Goal: Task Accomplishment & Management: Manage account settings

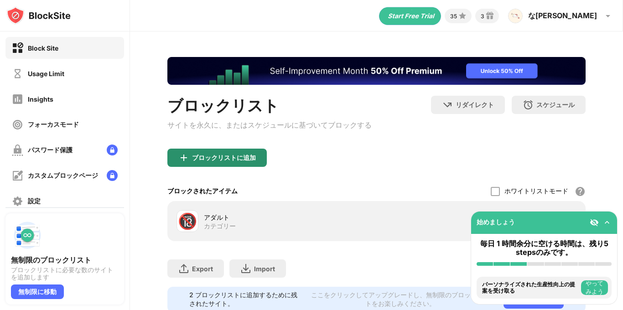
click at [248, 155] on div "ブロックリストに追加" at bounding box center [216, 158] width 99 height 18
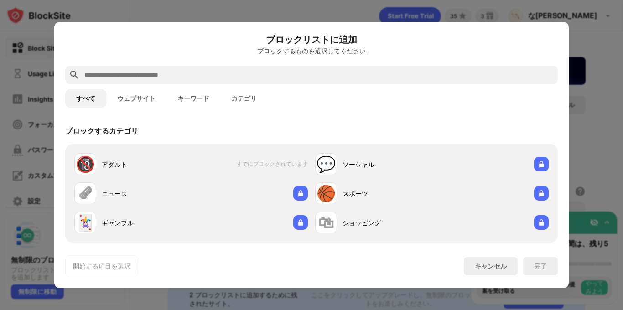
click at [138, 93] on button "ウェブサイト" at bounding box center [136, 98] width 60 height 18
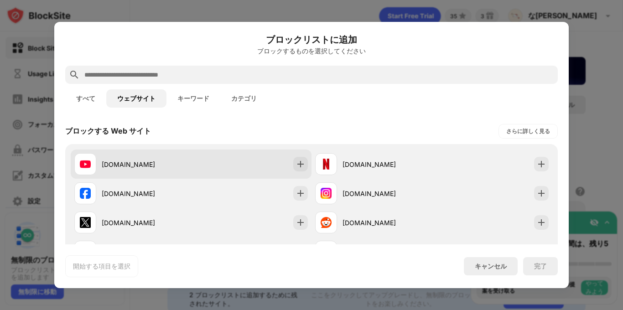
click at [152, 155] on div "[DOMAIN_NAME]" at bounding box center [132, 164] width 117 height 22
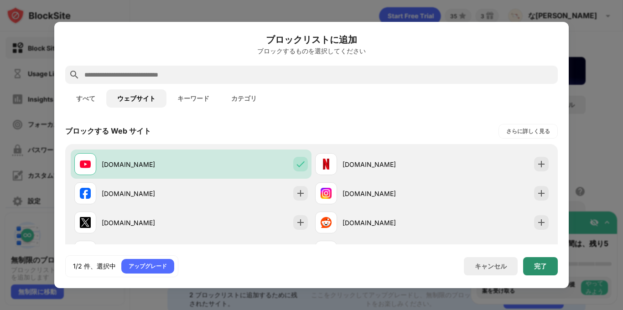
click at [540, 268] on div "完了" at bounding box center [540, 266] width 13 height 7
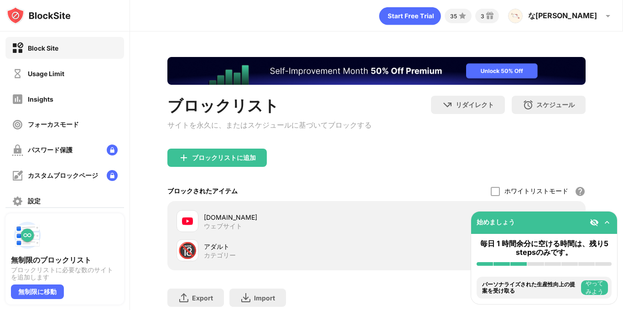
click at [540, 268] on div "毎日 1 時間余分に空ける時間は、残り5 stepsのみです。" at bounding box center [544, 252] width 146 height 37
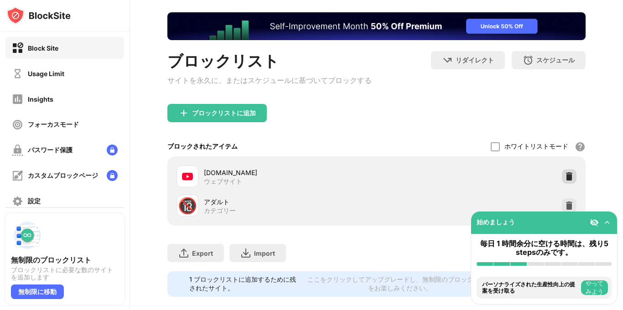
click at [564, 178] on img at bounding box center [568, 176] width 9 height 9
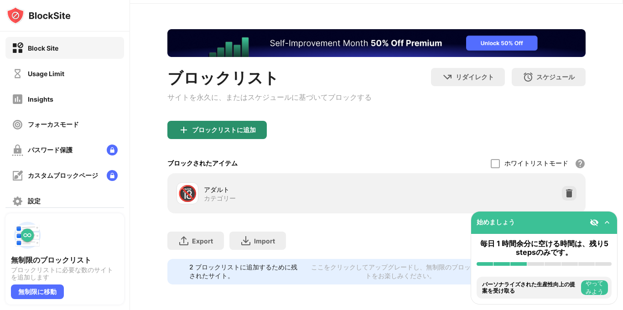
click at [264, 130] on div "ブロックリストに追加" at bounding box center [216, 130] width 99 height 18
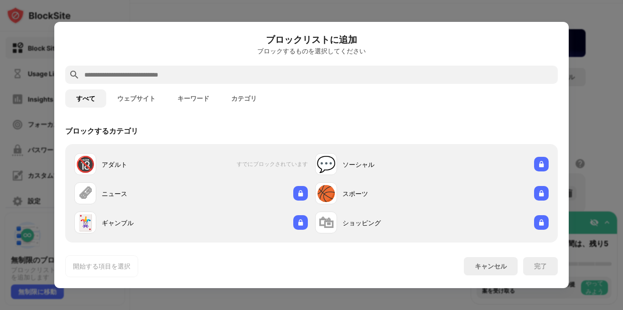
click at [149, 95] on button "ウェブサイト" at bounding box center [136, 98] width 60 height 18
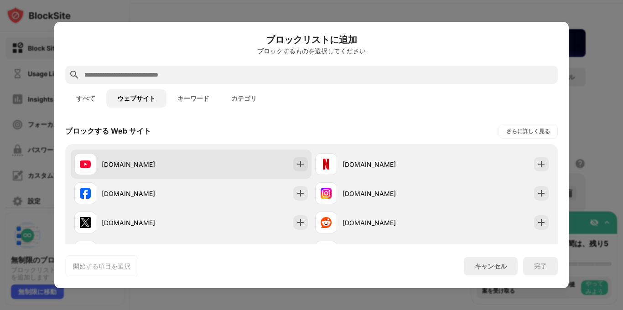
click at [150, 168] on div "[DOMAIN_NAME]" at bounding box center [146, 165] width 89 height 10
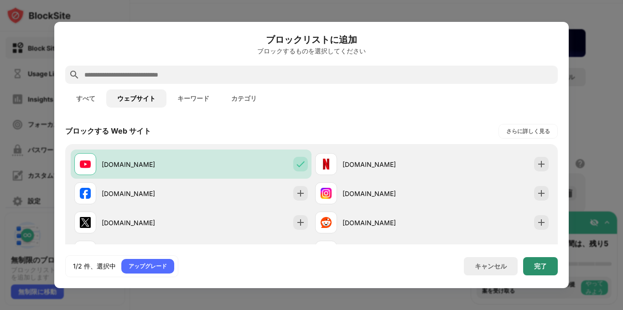
click at [543, 269] on div "完了" at bounding box center [540, 266] width 13 height 7
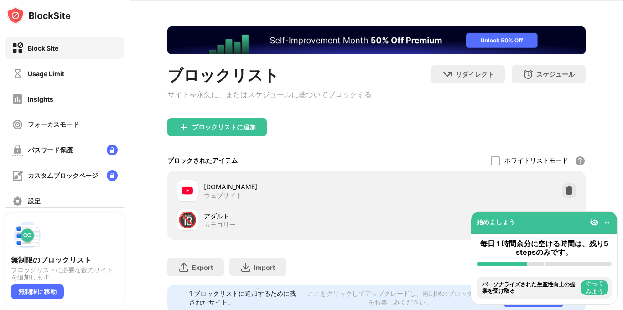
scroll to position [45, 0]
